Goal: Task Accomplishment & Management: Use online tool/utility

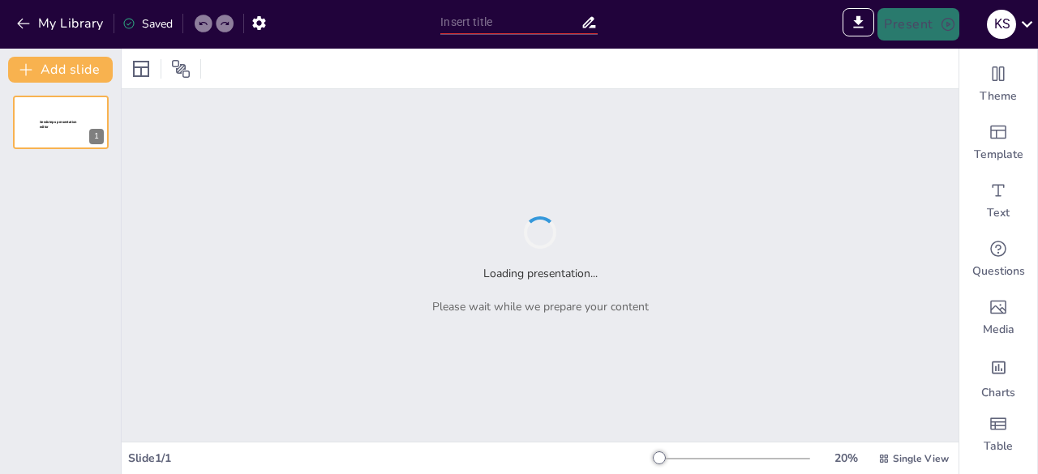
type input "New Sendsteps"
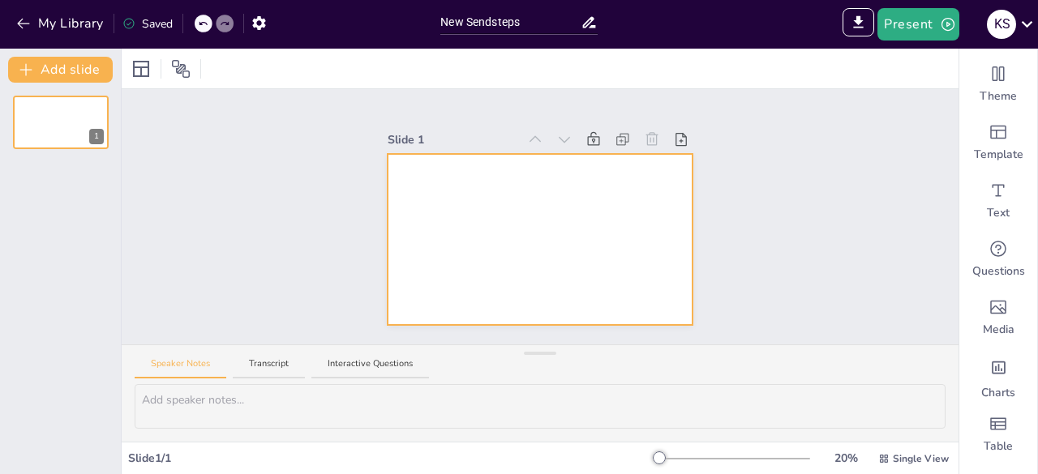
click at [440, 230] on div at bounding box center [540, 239] width 304 height 171
click at [481, 27] on input "New Sendsteps" at bounding box center [509, 23] width 139 height 24
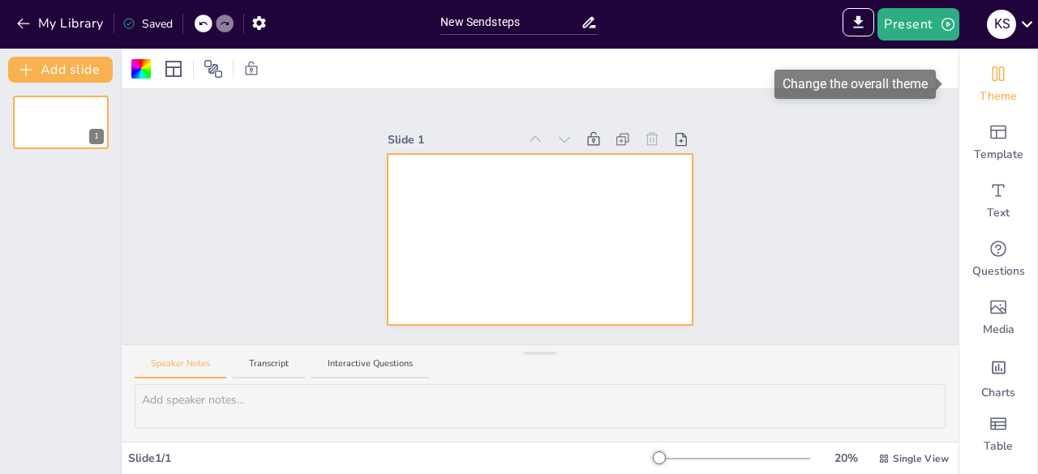
click at [978, 85] on div "Theme" at bounding box center [998, 84] width 78 height 58
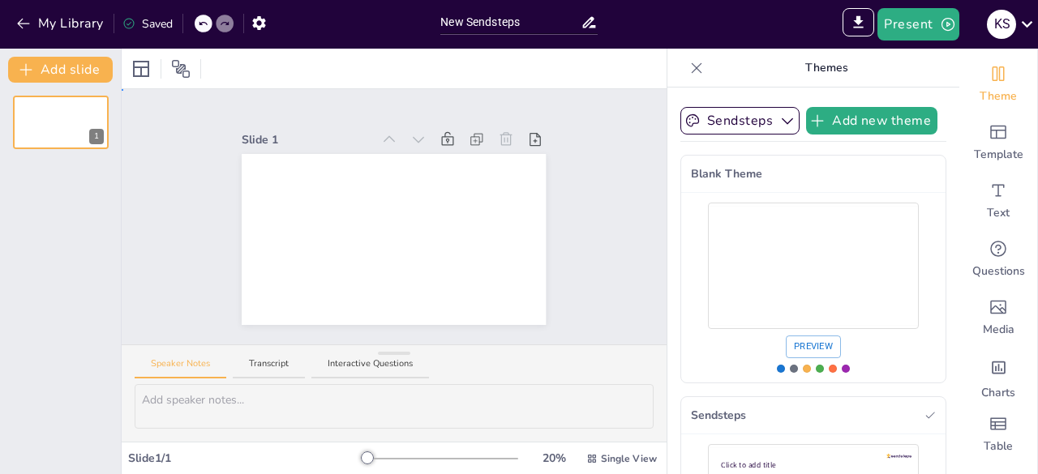
click at [564, 242] on div "Slide 1" at bounding box center [393, 217] width 395 height 217
click at [689, 68] on icon at bounding box center [697, 68] width 16 height 16
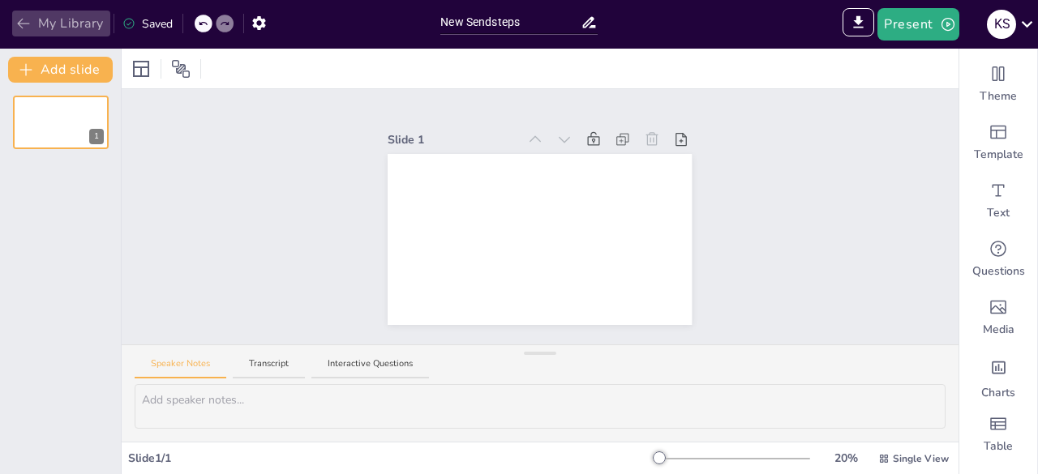
click at [23, 24] on icon "button" at bounding box center [23, 23] width 16 height 16
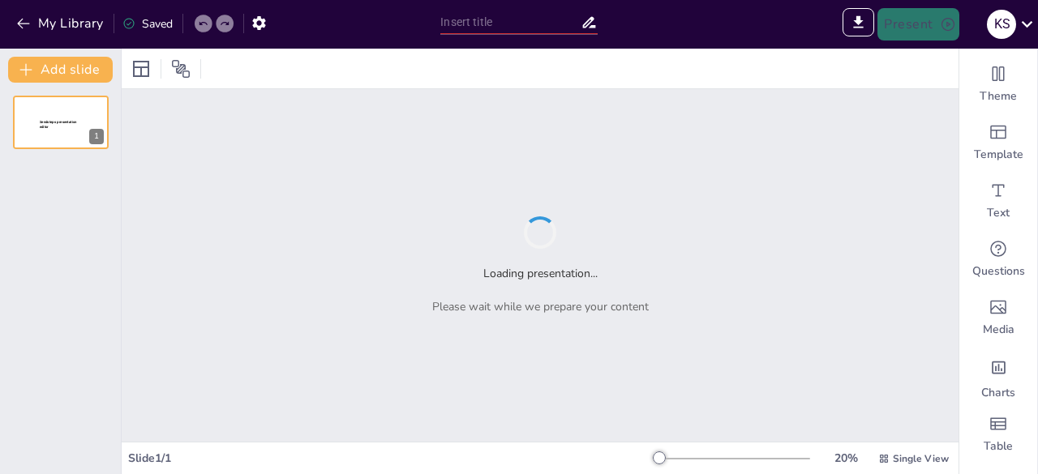
type input "C3.2 Defence against disease"
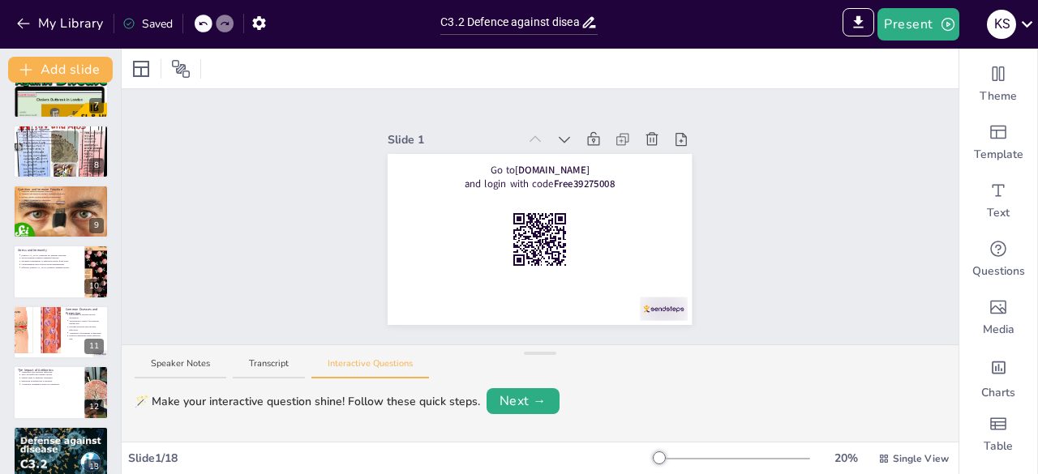
scroll to position [713, 0]
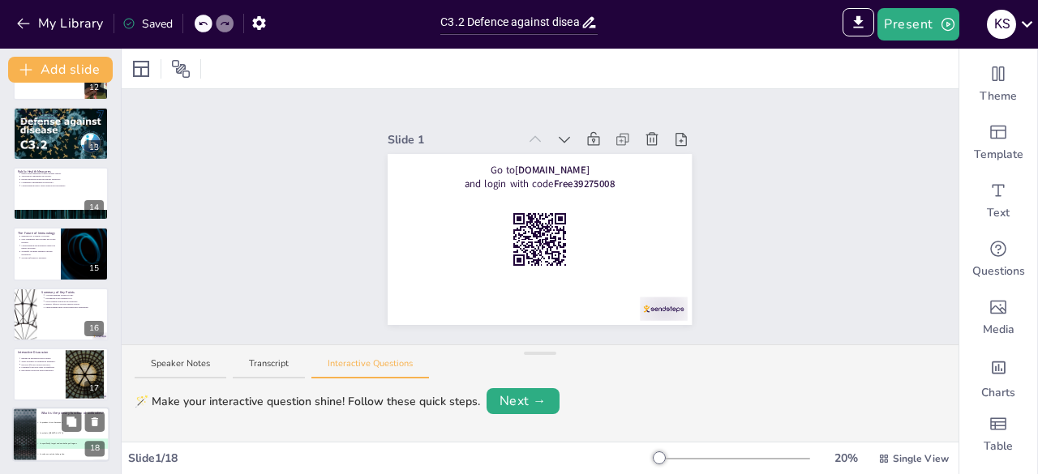
click at [52, 445] on span "C To specifically target and neutralize pathogens" at bounding box center [72, 445] width 71 height 2
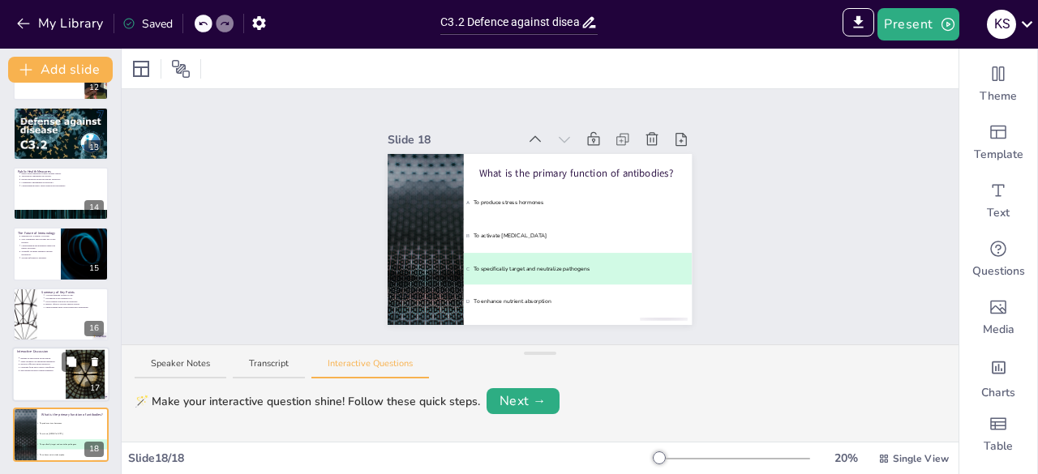
click at [50, 372] on div "Engage in discussion about health. Share thoughts on enhancing immunity. Explor…" at bounding box center [39, 364] width 44 height 20
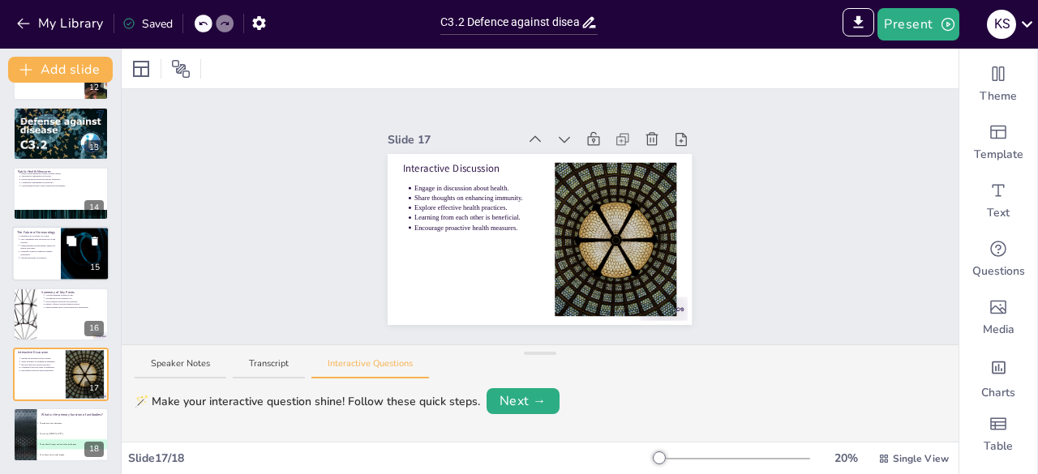
click at [45, 275] on div at bounding box center [60, 254] width 97 height 55
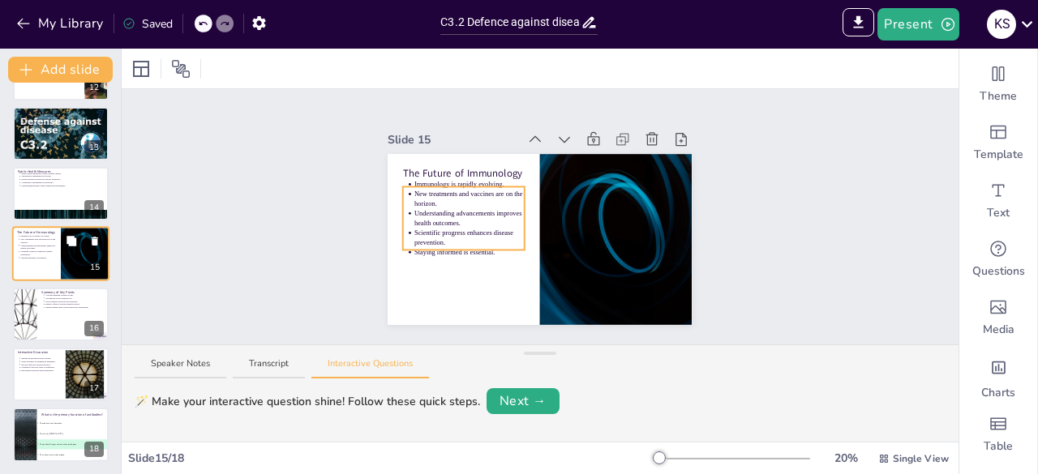
scroll to position [688, 0]
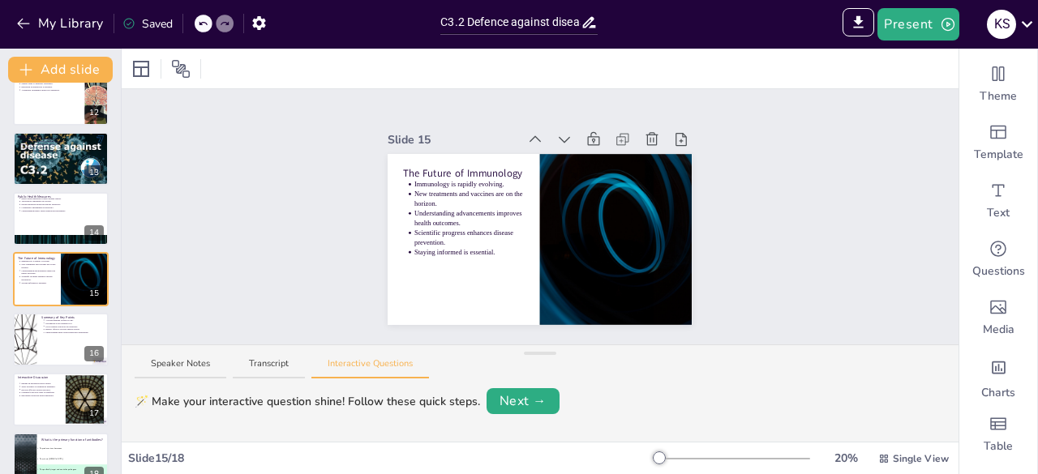
click at [49, 150] on p "Preparedness strategies must be developed." at bounding box center [62, 150] width 84 height 3
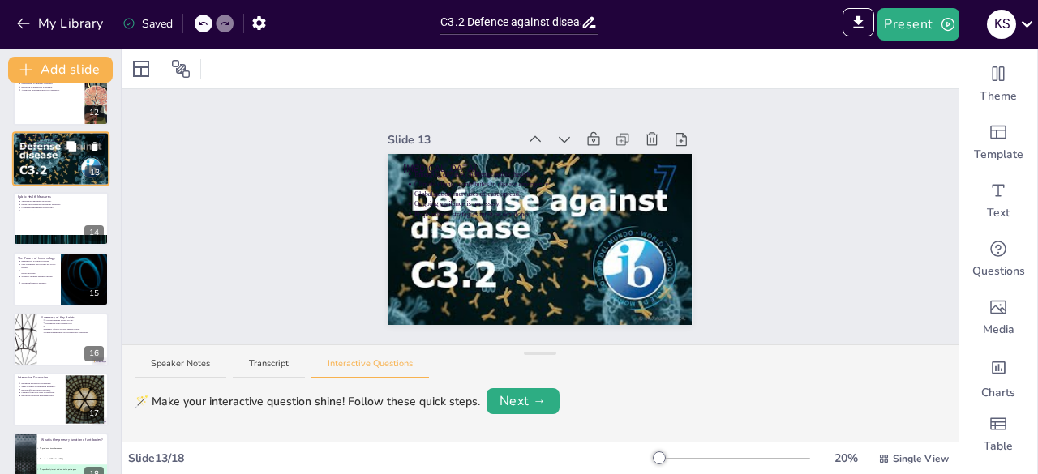
scroll to position [568, 0]
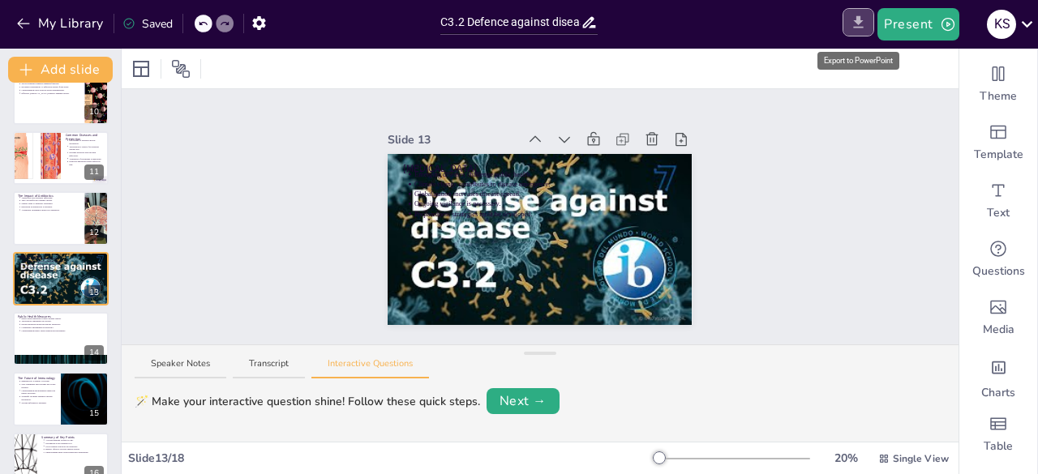
click at [855, 19] on icon "Export to PowerPoint" at bounding box center [858, 22] width 17 height 17
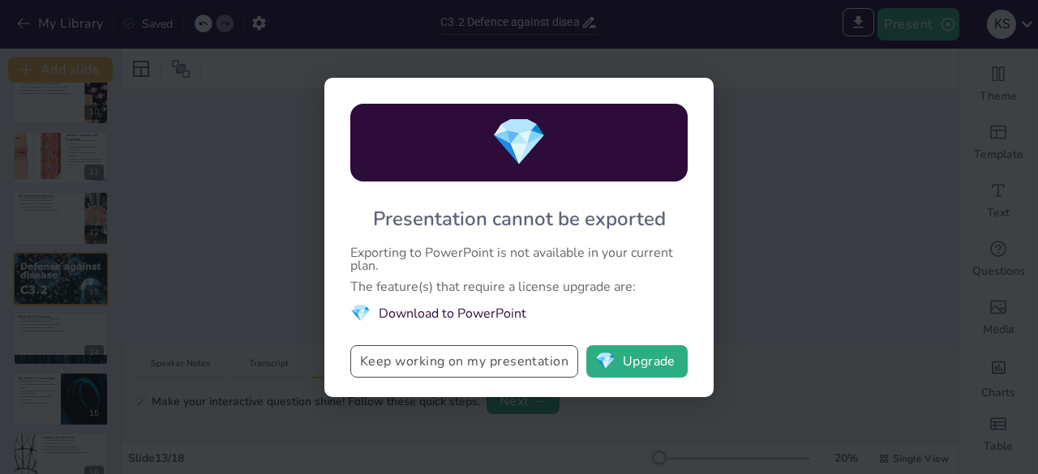
click at [513, 358] on button "Keep working on my presentation" at bounding box center [464, 361] width 228 height 32
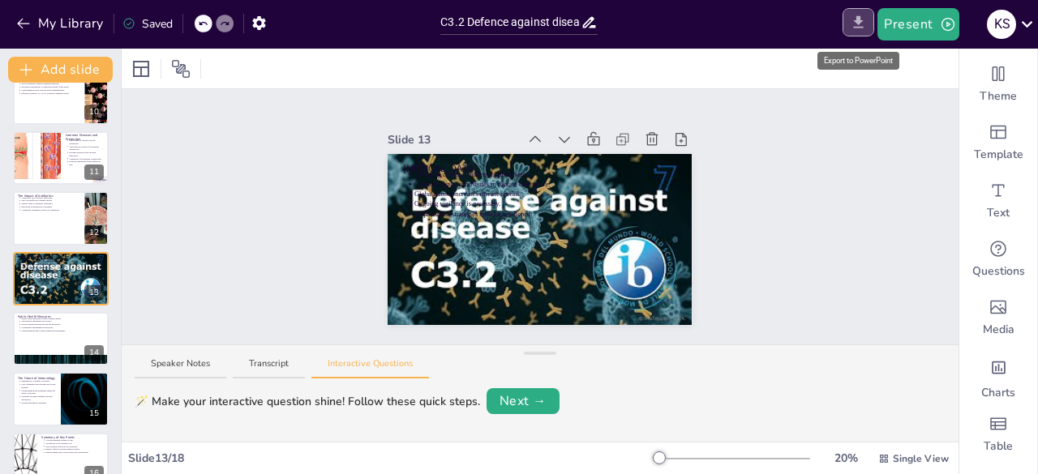
click at [871, 19] on button "Export to PowerPoint" at bounding box center [859, 22] width 32 height 28
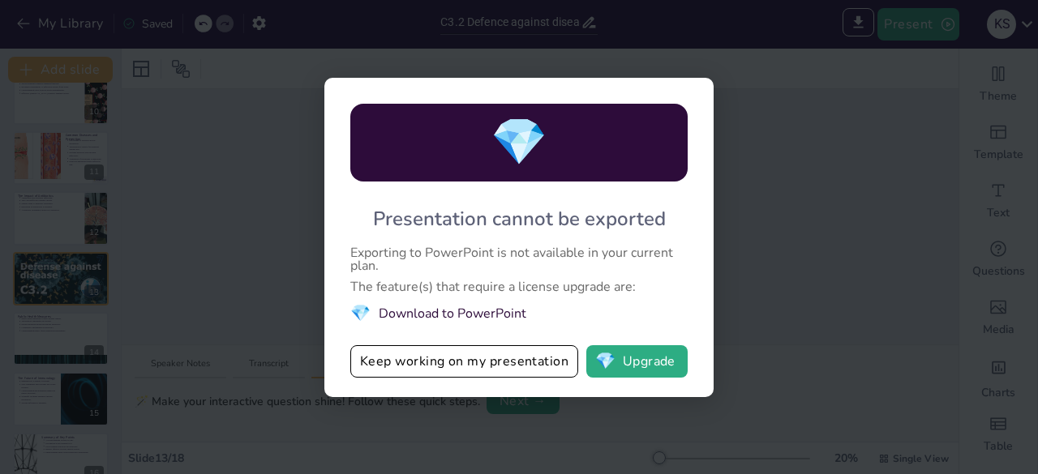
click at [712, 298] on div "💎 Presentation cannot be exported Exporting to PowerPoint is not available in y…" at bounding box center [518, 238] width 389 height 320
click at [769, 313] on div "💎 Presentation cannot be exported Exporting to PowerPoint is not available in y…" at bounding box center [519, 237] width 1038 height 474
click at [765, 281] on div "💎 Presentation cannot be exported Exporting to PowerPoint is not available in y…" at bounding box center [519, 237] width 1038 height 474
click at [516, 371] on button "Keep working on my presentation" at bounding box center [464, 361] width 228 height 32
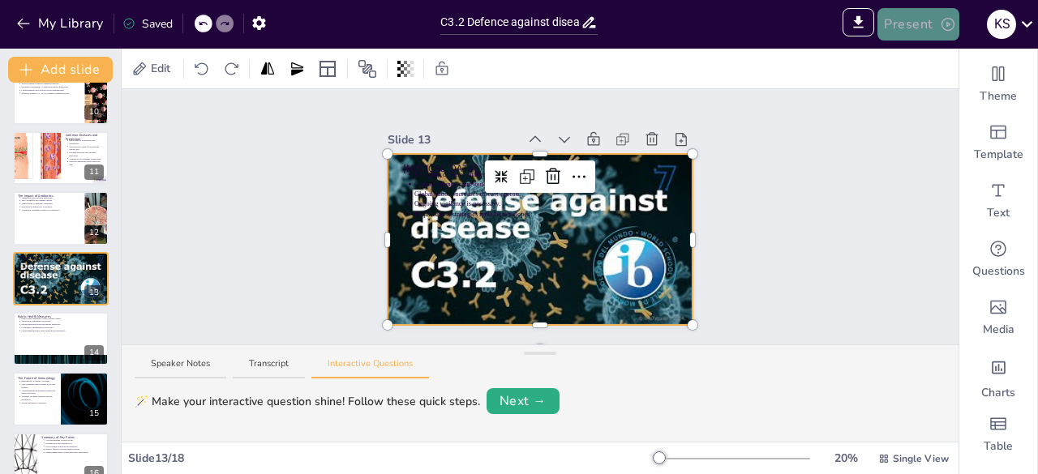
click at [890, 28] on button "Present" at bounding box center [918, 24] width 81 height 32
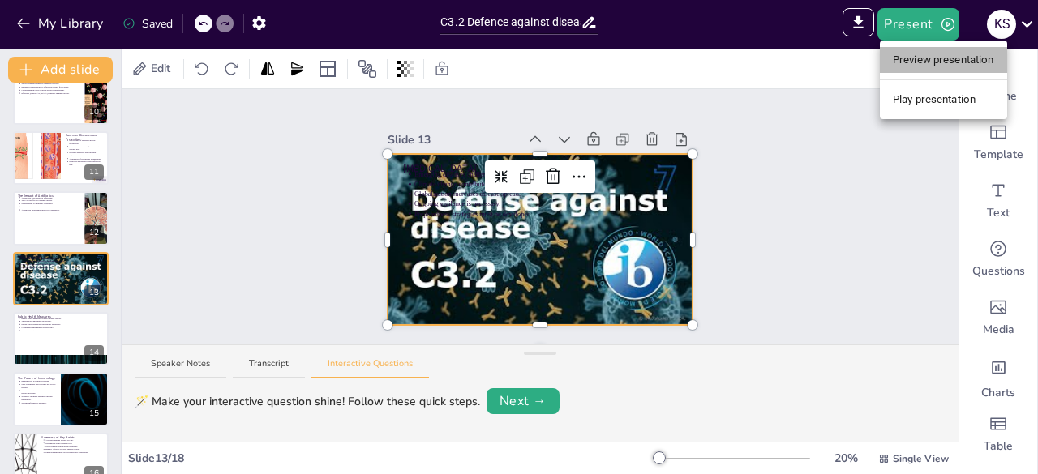
click at [906, 60] on li "Preview presentation" at bounding box center [943, 60] width 127 height 26
